Goal: Information Seeking & Learning: Learn about a topic

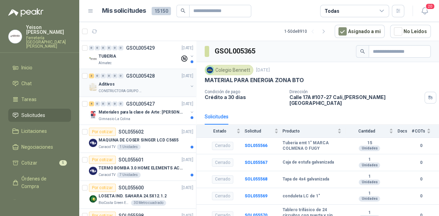
scroll to position [204, 0]
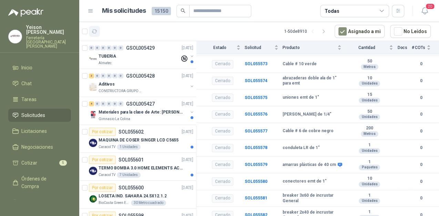
click at [94, 30] on icon "button" at bounding box center [95, 32] width 6 height 6
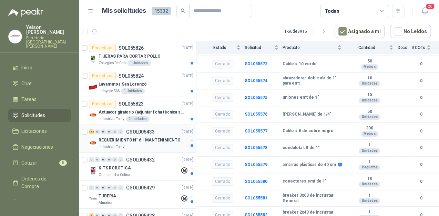
click at [135, 138] on p "REQUERIMIENTO N° 6 - MANTENIMIENTO" at bounding box center [140, 140] width 82 height 7
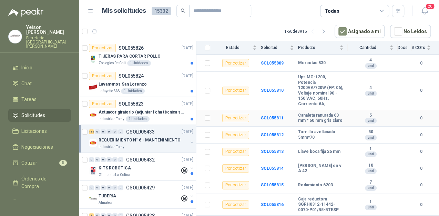
scroll to position [3326, 0]
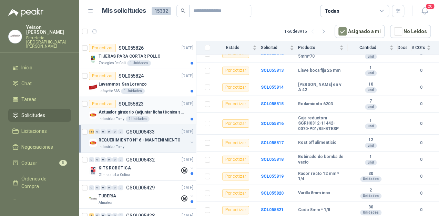
click at [148, 110] on p "Actuador giratorio (adjuntar ficha técnica si es diferente a festo)" at bounding box center [142, 112] width 86 height 7
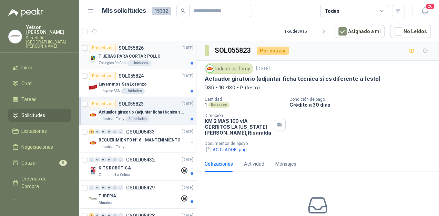
click at [154, 56] on p "TIJERAS PARA CORTAR POLLO" at bounding box center [130, 56] width 62 height 7
